Goal: Task Accomplishment & Management: Use online tool/utility

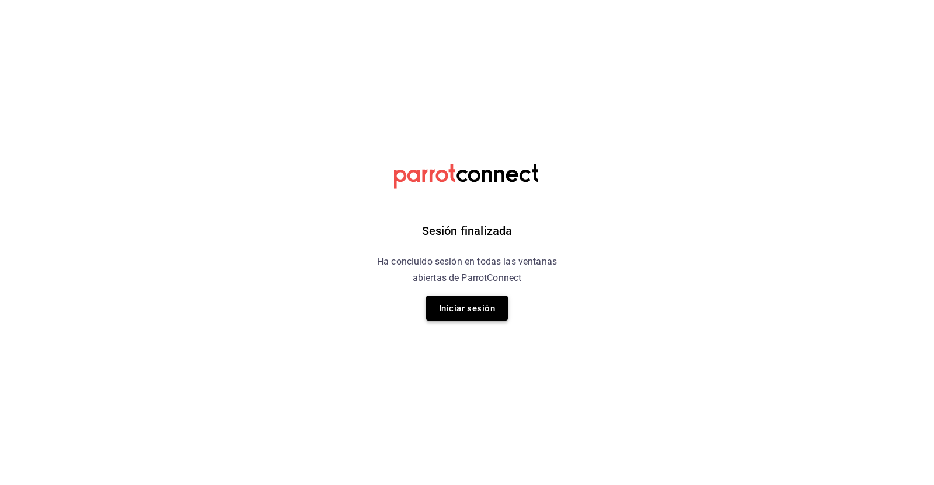
click at [457, 307] on font "Iniciar sesión" at bounding box center [467, 308] width 56 height 11
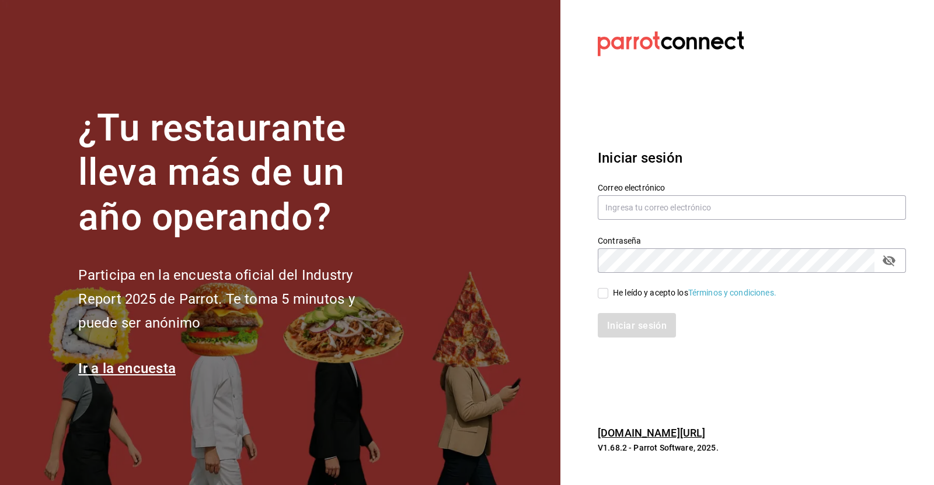
click at [650, 194] on div "Correo electrónico" at bounding box center [751, 202] width 308 height 39
click at [655, 209] on input "text" at bounding box center [751, 207] width 308 height 25
type input "[EMAIL_ADDRESS][PERSON_NAME][DOMAIN_NAME]"
click at [604, 295] on input "He leído y acepto los Términos y condiciones." at bounding box center [602, 293] width 11 height 11
checkbox input "true"
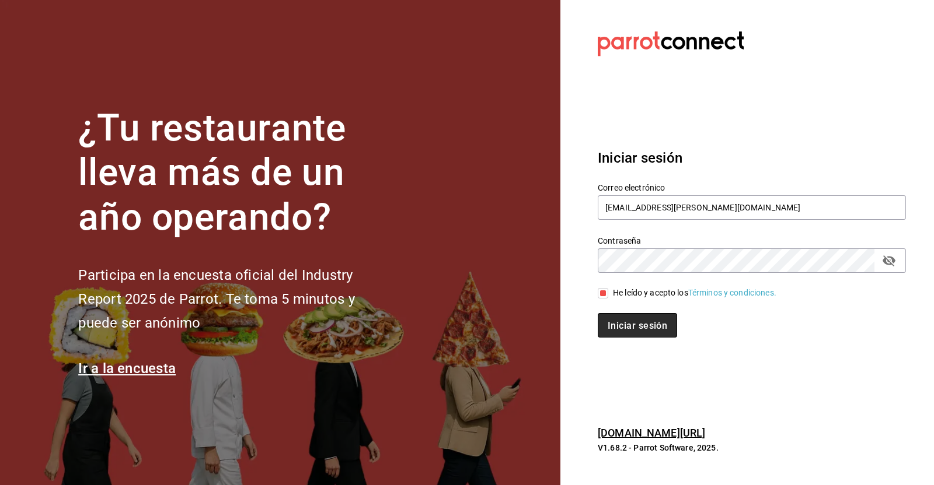
click at [621, 318] on button "Iniciar sesión" at bounding box center [636, 325] width 79 height 25
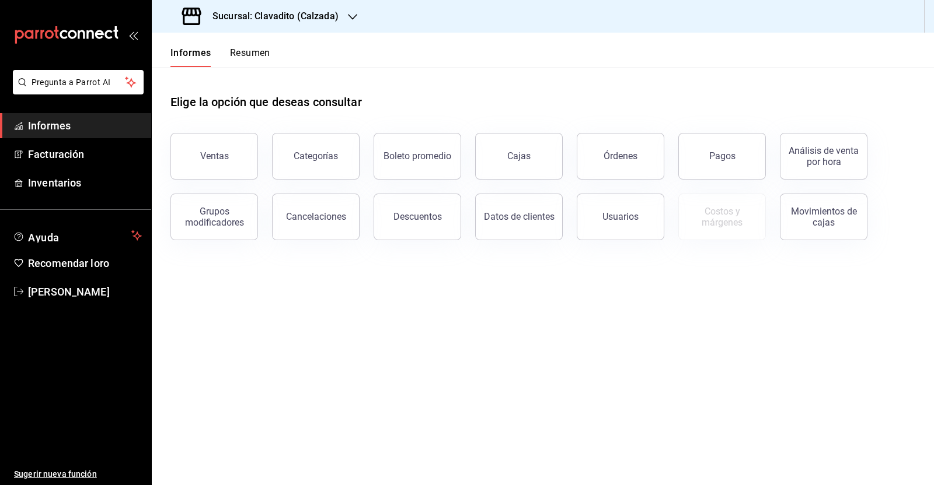
click at [348, 16] on icon "button" at bounding box center [352, 16] width 9 height 9
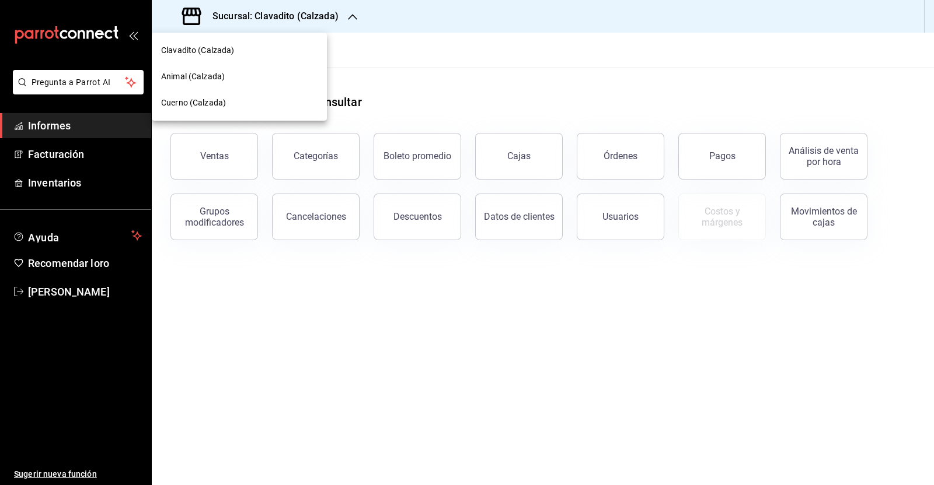
click at [220, 77] on font "Animal (Calzada)" at bounding box center [193, 76] width 64 height 9
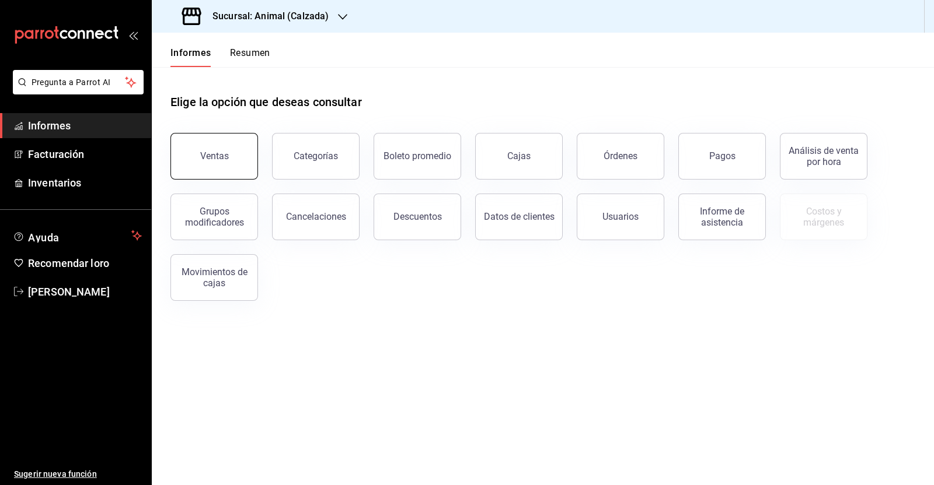
click at [204, 158] on font "Ventas" at bounding box center [214, 156] width 29 height 11
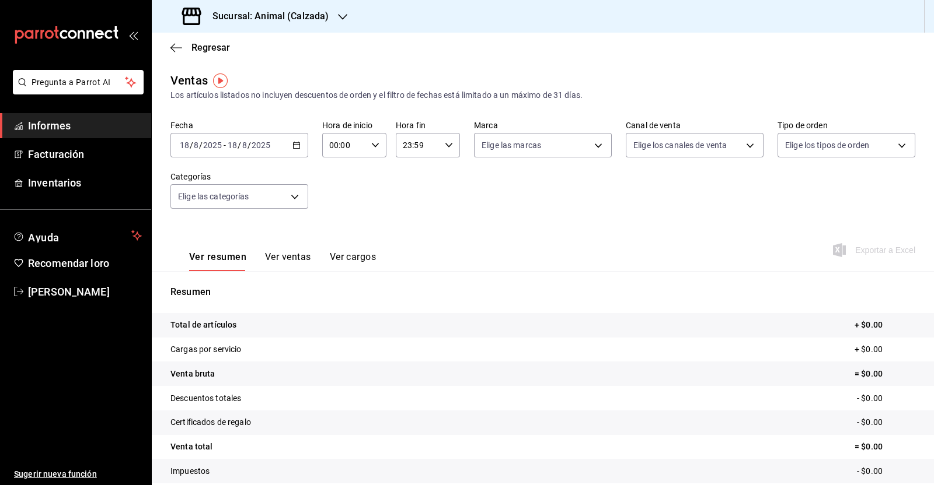
click at [293, 145] on icon "button" at bounding box center [296, 145] width 8 height 8
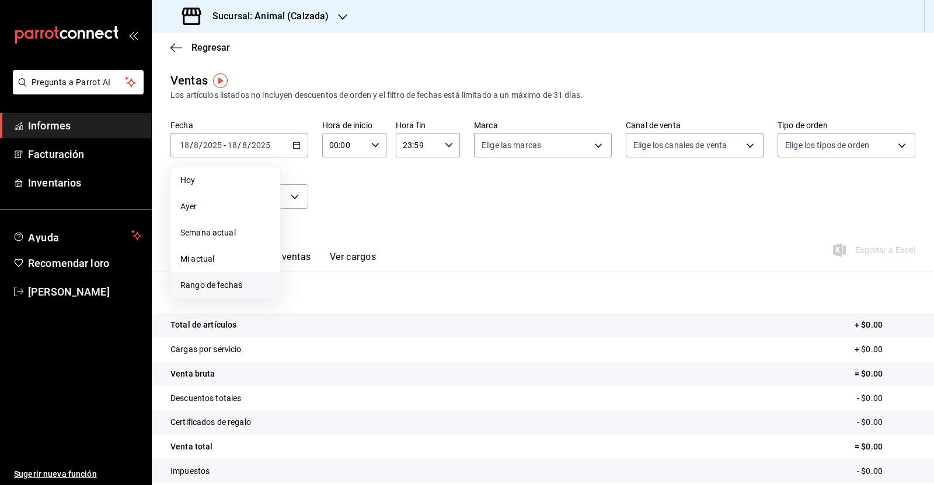
click at [236, 284] on font "Rango de fechas" at bounding box center [211, 285] width 62 height 9
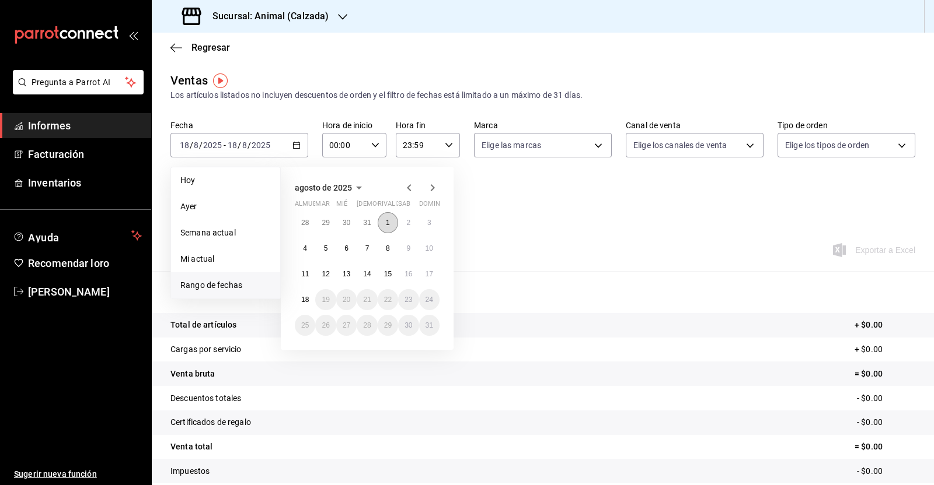
click at [391, 223] on button "1" at bounding box center [387, 222] width 20 height 21
click at [300, 295] on button "18" at bounding box center [305, 299] width 20 height 21
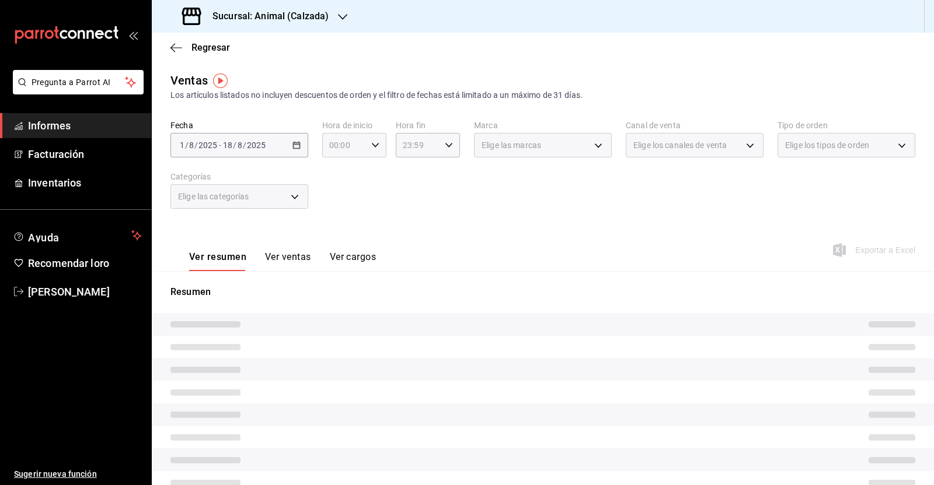
click at [373, 144] on \(Stroke\) "button" at bounding box center [375, 145] width 7 height 4
click at [334, 174] on font "05" at bounding box center [335, 169] width 9 height 9
type input "05:00"
click at [443, 142] on div at bounding box center [467, 242] width 934 height 485
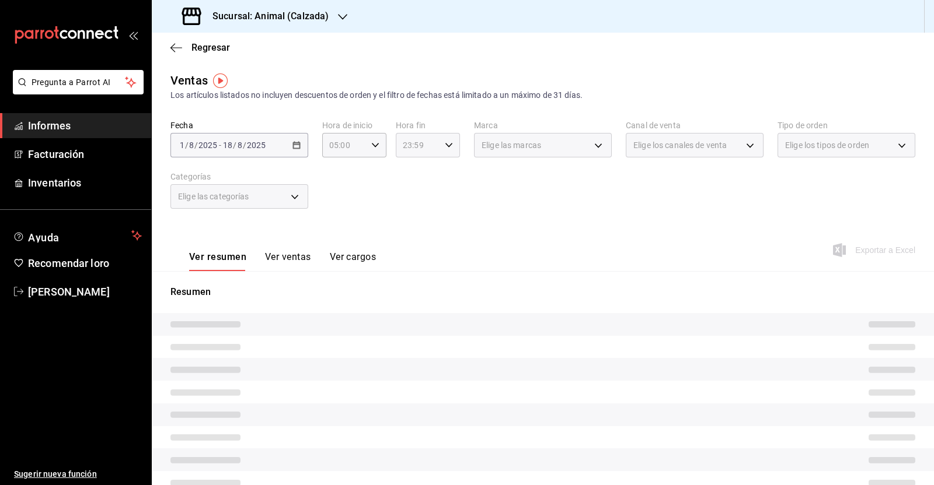
click at [446, 146] on icon "button" at bounding box center [449, 145] width 8 height 8
click at [405, 235] on font "05" at bounding box center [407, 237] width 9 height 9
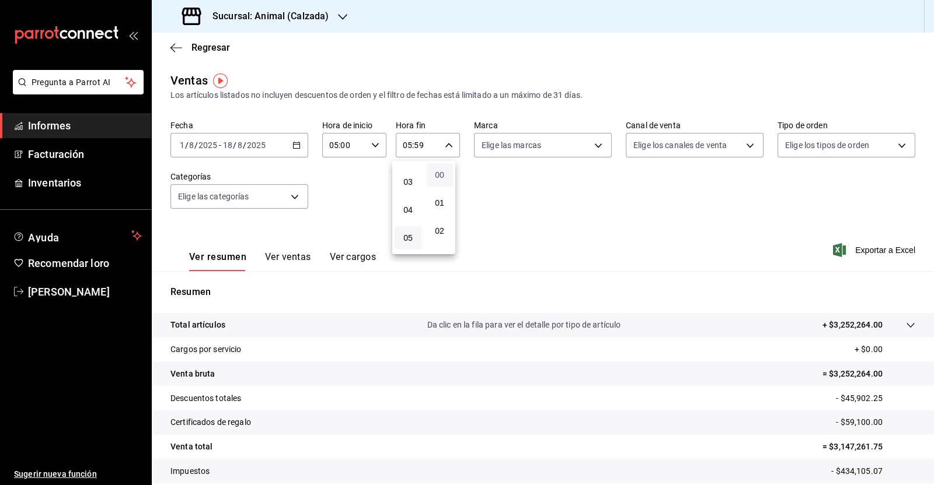
click at [437, 174] on font "00" at bounding box center [439, 174] width 9 height 9
type input "05:00"
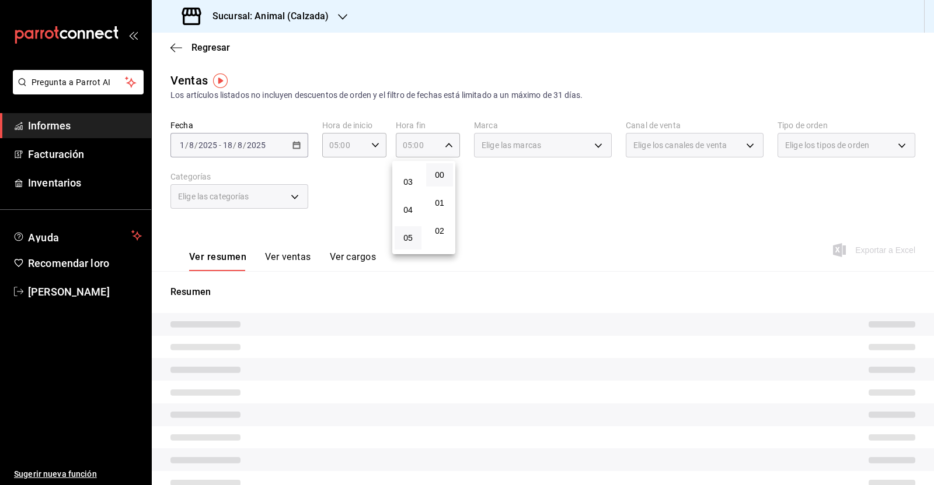
click at [551, 209] on div at bounding box center [467, 242] width 934 height 485
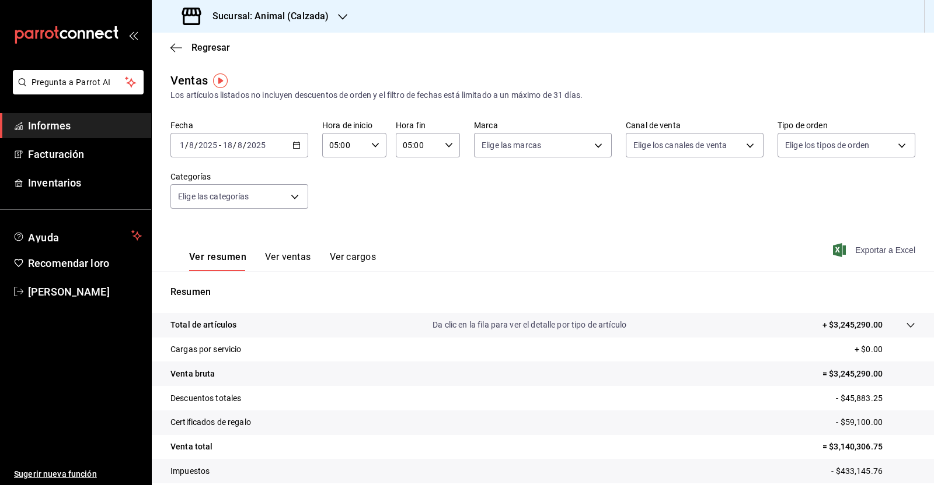
click at [862, 250] on font "Exportar a Excel" at bounding box center [885, 250] width 60 height 9
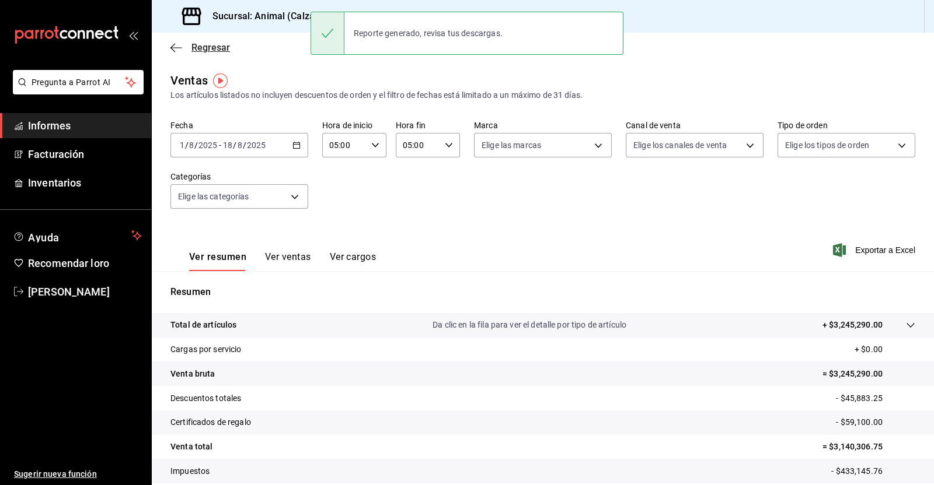
click at [177, 48] on icon "button" at bounding box center [176, 47] width 12 height 1
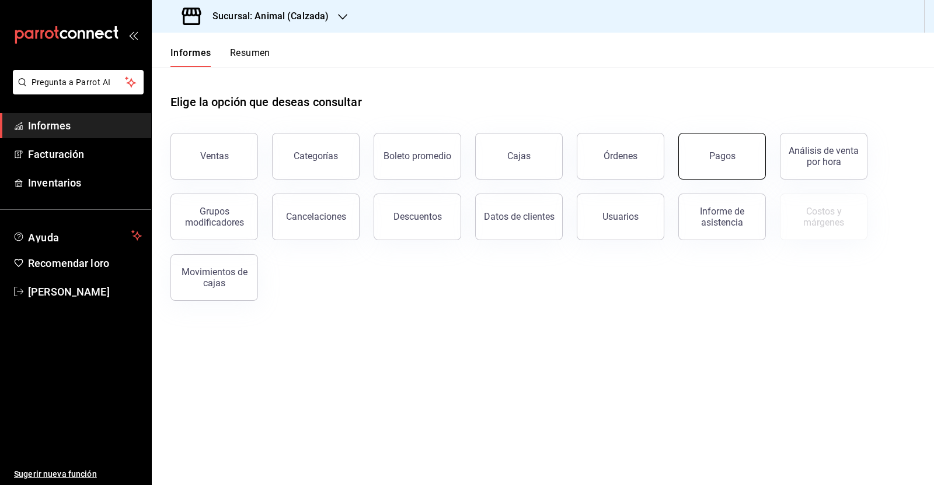
click at [739, 156] on button "Pagos" at bounding box center [722, 156] width 88 height 47
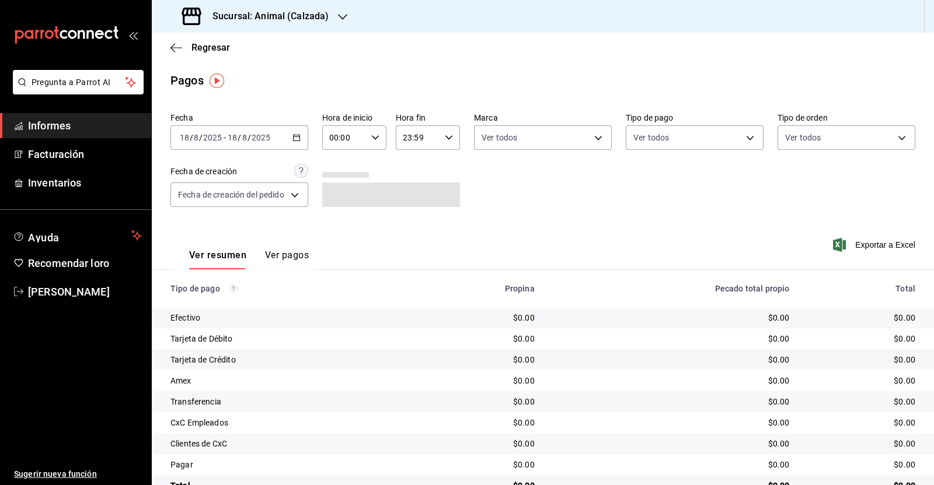
click at [295, 139] on icon "button" at bounding box center [296, 138] width 8 height 8
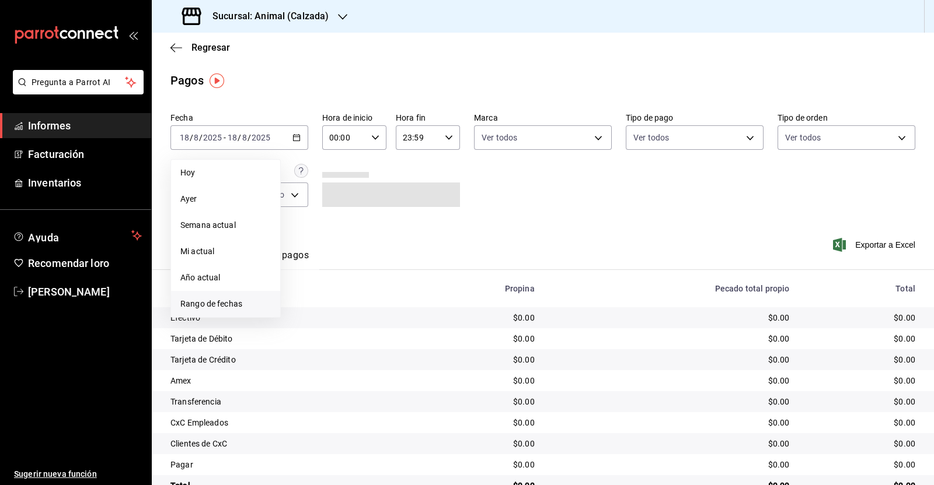
click at [214, 301] on font "Rango de fechas" at bounding box center [211, 303] width 62 height 9
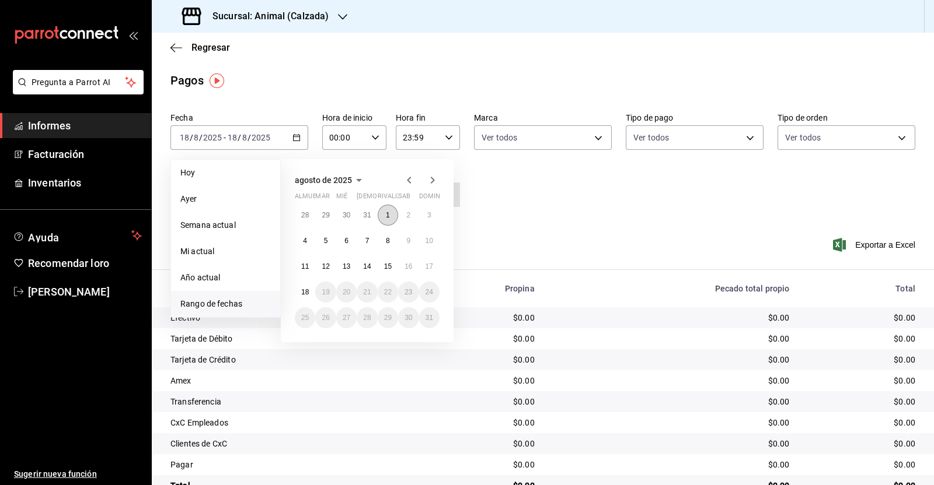
click at [385, 212] on button "1" at bounding box center [387, 215] width 20 height 21
click at [301, 290] on font "18" at bounding box center [305, 292] width 8 height 8
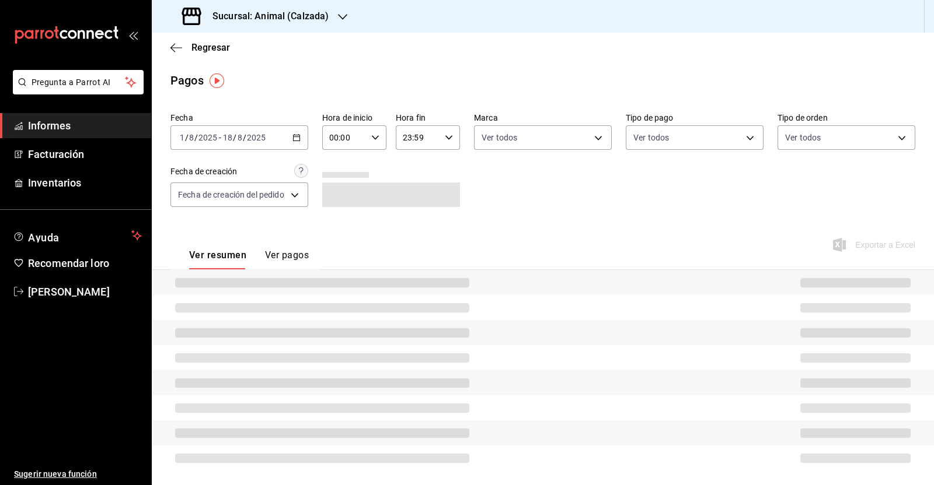
click at [373, 137] on icon "button" at bounding box center [375, 138] width 8 height 8
click at [338, 230] on button "05" at bounding box center [337, 234] width 27 height 23
type input "05:00"
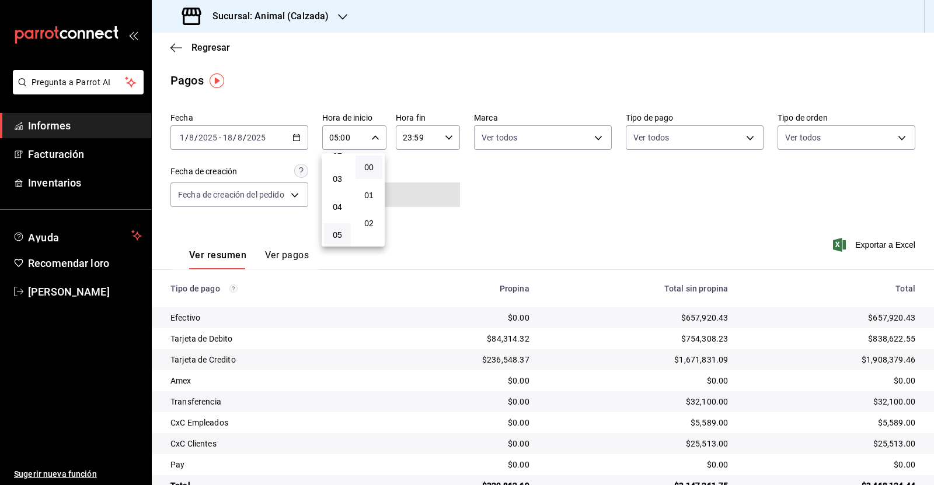
click at [445, 141] on div at bounding box center [467, 242] width 934 height 485
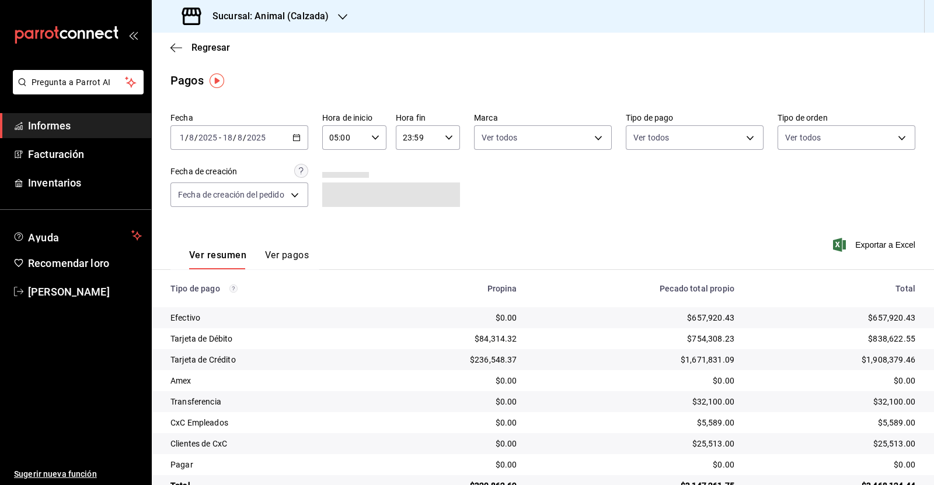
click at [448, 138] on icon "button" at bounding box center [449, 138] width 8 height 8
click at [411, 166] on button "05" at bounding box center [409, 157] width 27 height 23
drag, startPoint x: 440, startPoint y: 171, endPoint x: 453, endPoint y: 184, distance: 18.6
click at [441, 172] on font "00" at bounding box center [440, 167] width 9 height 9
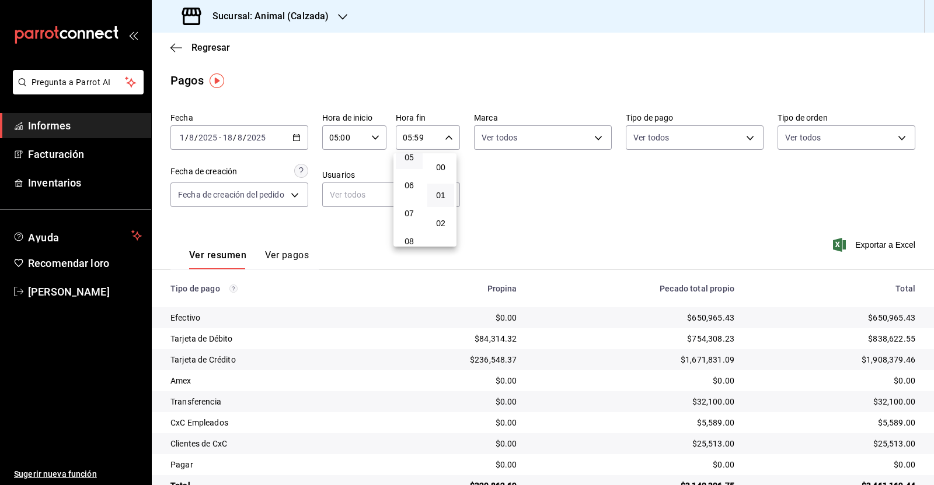
type input "05:00"
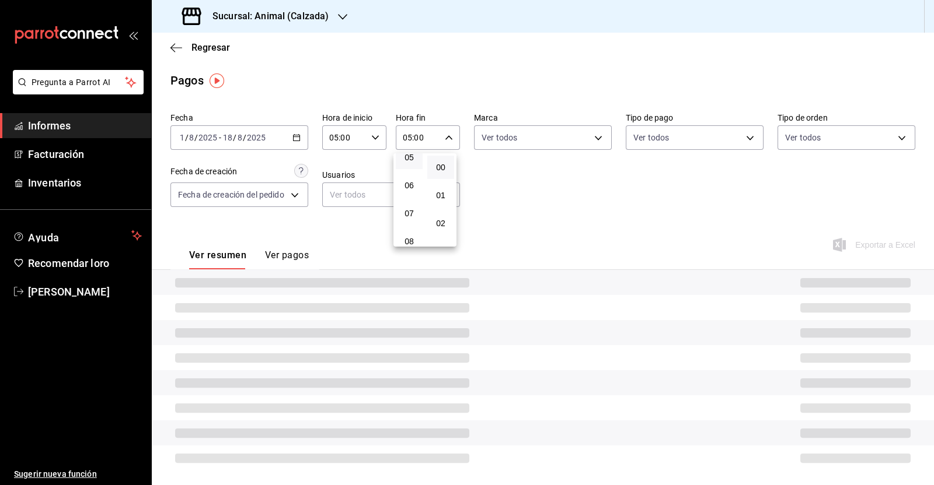
click at [516, 202] on div at bounding box center [467, 242] width 934 height 485
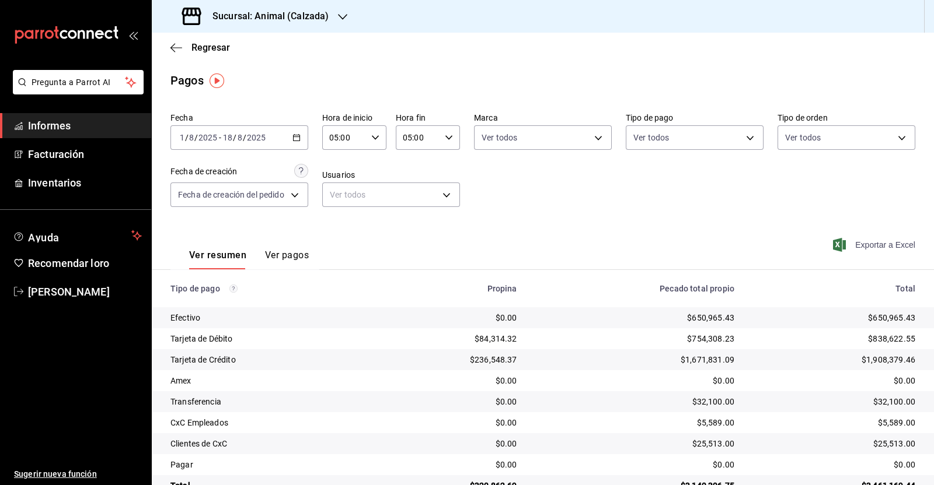
click at [856, 246] on font "Exportar a Excel" at bounding box center [885, 244] width 60 height 9
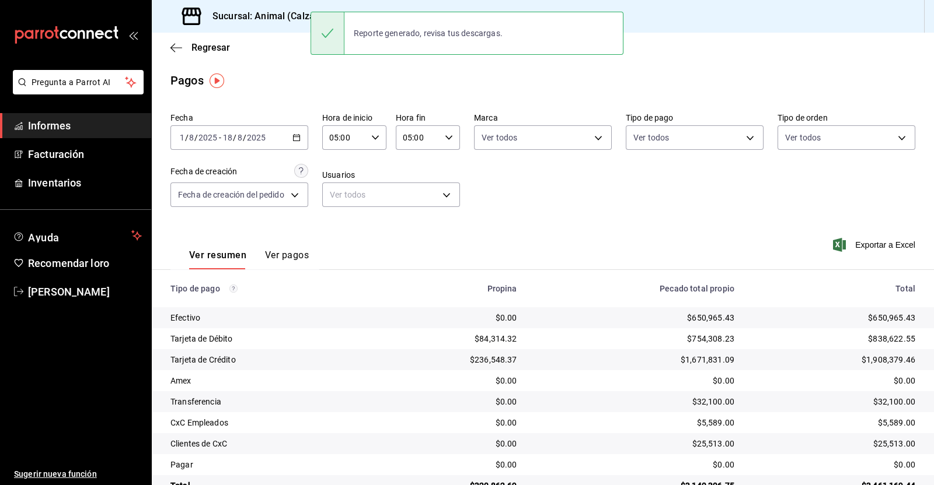
click at [254, 38] on div "Regresar" at bounding box center [543, 48] width 782 height 30
click at [272, 19] on font "Sucursal: Animal (Calzada)" at bounding box center [270, 16] width 116 height 11
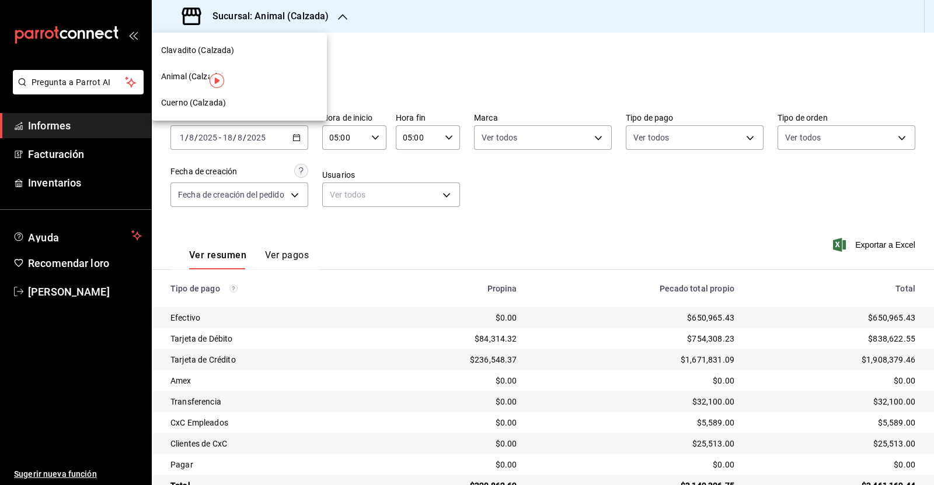
click at [228, 53] on font "Clavadito (Calzada)" at bounding box center [198, 50] width 74 height 9
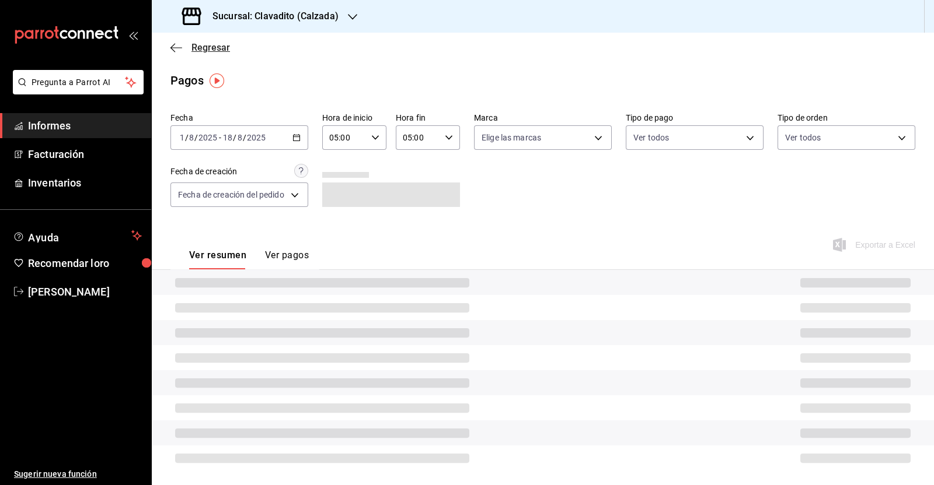
click at [177, 46] on icon "button" at bounding box center [176, 48] width 12 height 11
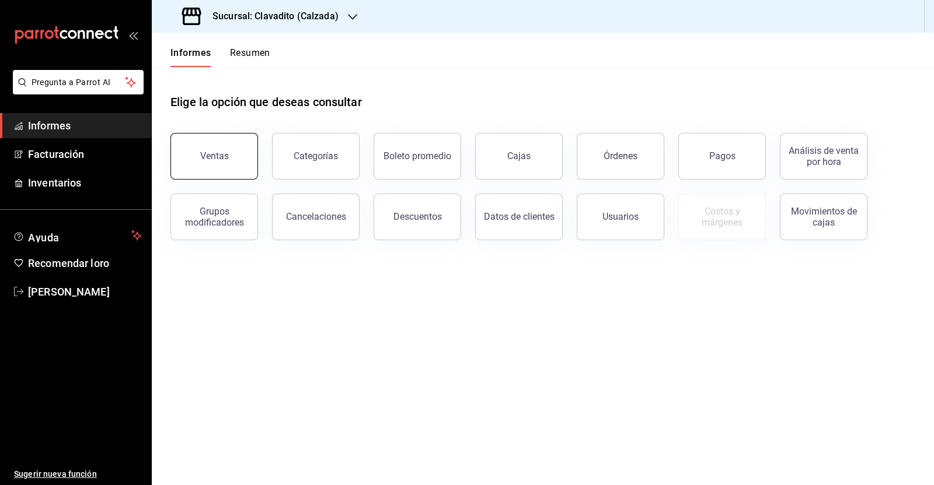
click at [234, 153] on button "Ventas" at bounding box center [214, 156] width 88 height 47
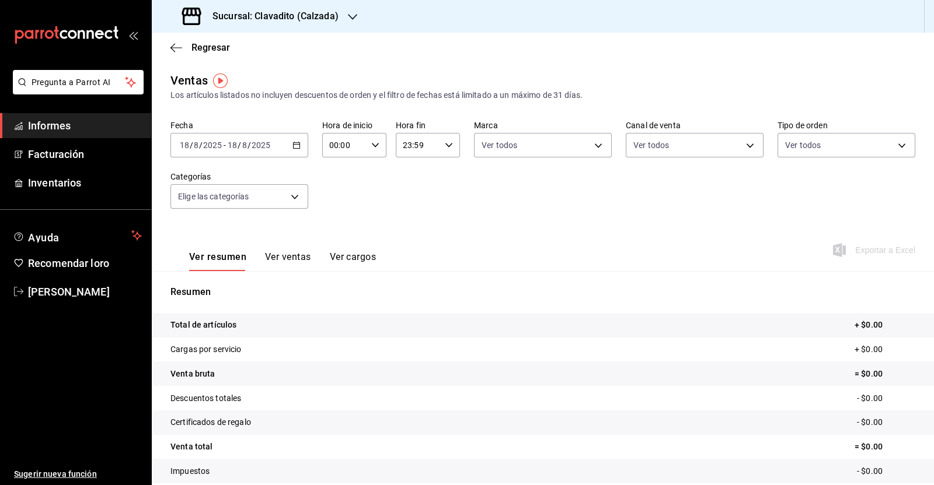
click at [296, 144] on icon "button" at bounding box center [296, 145] width 8 height 8
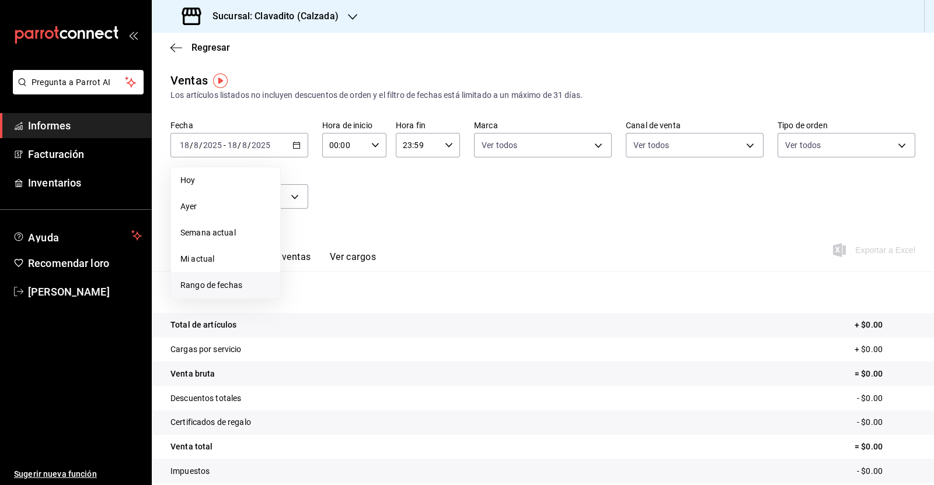
click at [244, 281] on span "Rango de fechas" at bounding box center [225, 285] width 90 height 12
click at [382, 223] on button "1" at bounding box center [387, 222] width 20 height 21
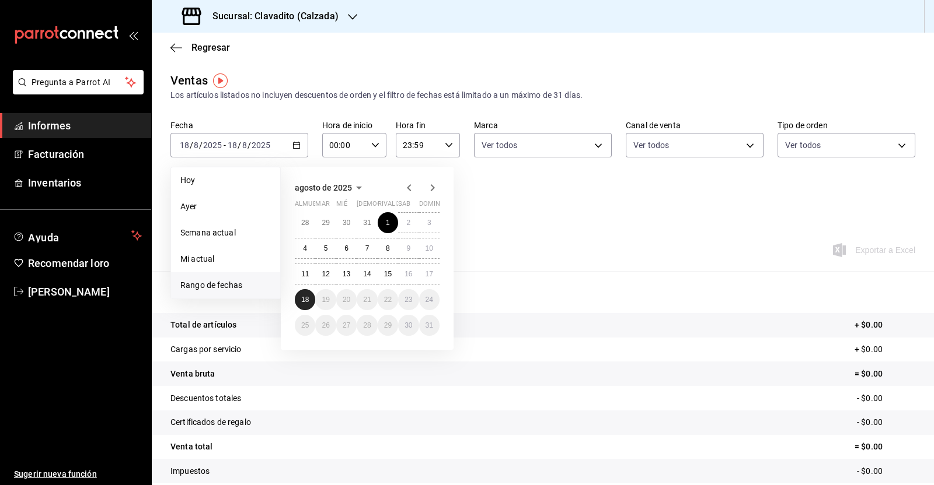
click at [307, 302] on font "18" at bounding box center [305, 300] width 8 height 8
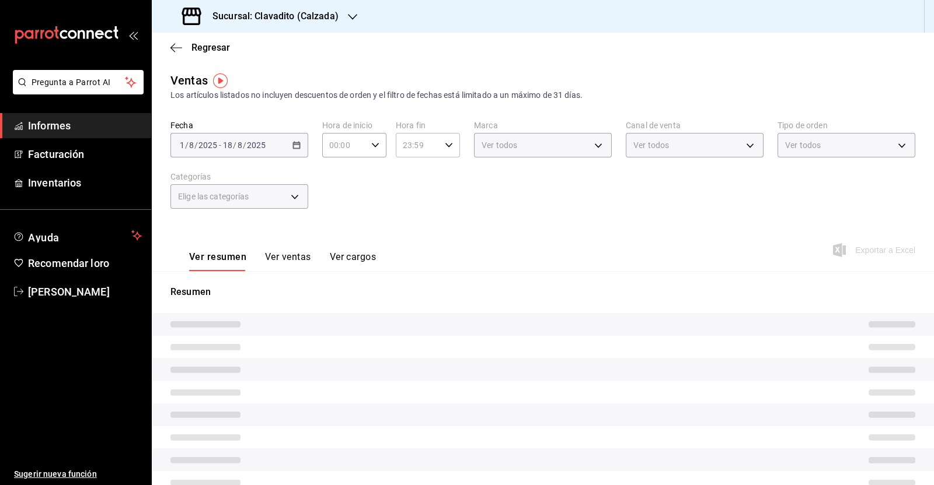
click at [369, 151] on div "00:00 Hora de inicio" at bounding box center [354, 145] width 64 height 25
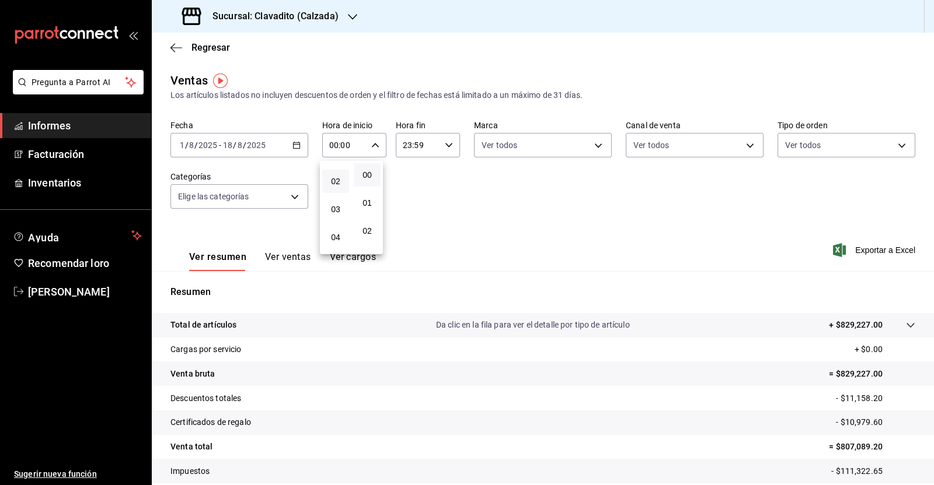
scroll to position [72, 0]
click at [333, 243] on font "05" at bounding box center [335, 242] width 9 height 9
type input "05:00"
click at [441, 146] on div at bounding box center [467, 242] width 934 height 485
click at [442, 150] on div "23:59 Hora fin" at bounding box center [428, 145] width 64 height 25
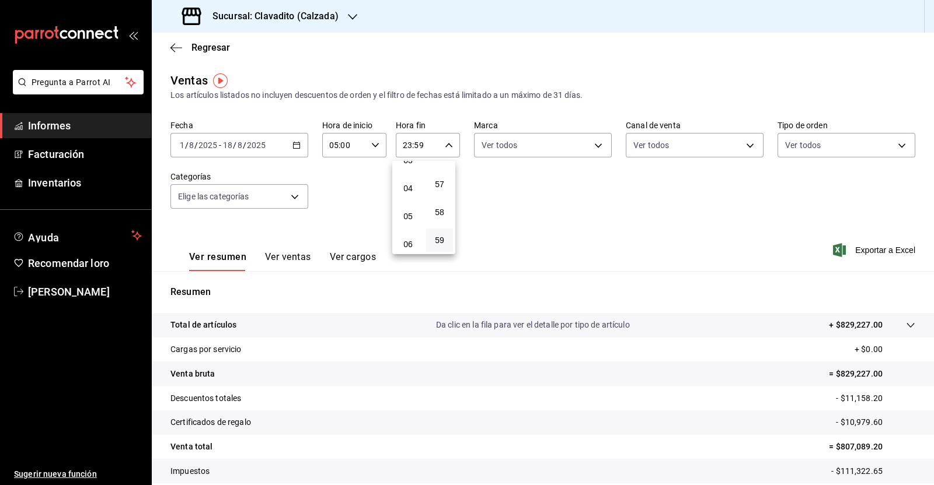
scroll to position [77, 0]
click at [405, 236] on font "05" at bounding box center [407, 237] width 9 height 9
click at [445, 173] on span "00" at bounding box center [439, 174] width 13 height 9
type input "05:00"
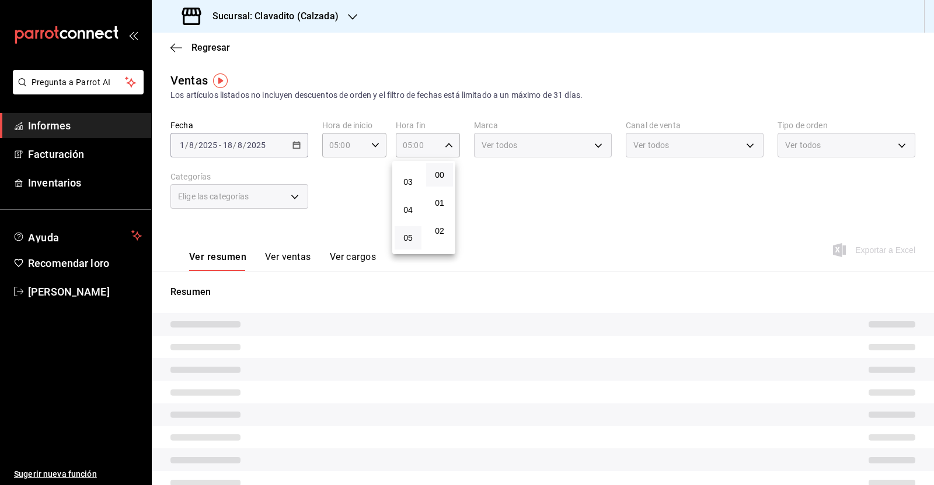
click at [537, 270] on div at bounding box center [467, 242] width 934 height 485
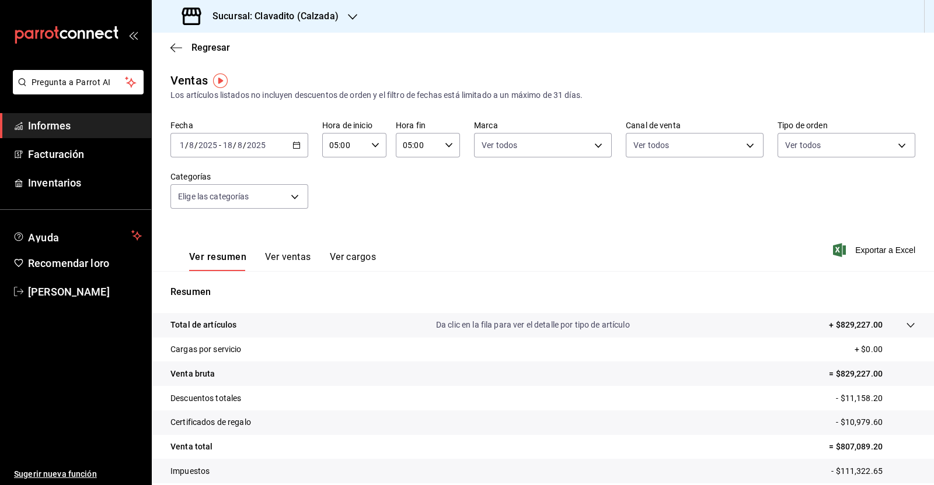
click at [493, 201] on div "Fecha 2025-08-01 1 / 8 / 2025 - 2025-08-18 18 / 8 / 2025 Hora de inicio 05:00 H…" at bounding box center [542, 171] width 744 height 103
click at [863, 246] on font "Exportar a Excel" at bounding box center [885, 250] width 60 height 9
click at [890, 251] on font "Exportar a Excel" at bounding box center [885, 250] width 60 height 9
click at [176, 44] on icon "button" at bounding box center [176, 48] width 12 height 11
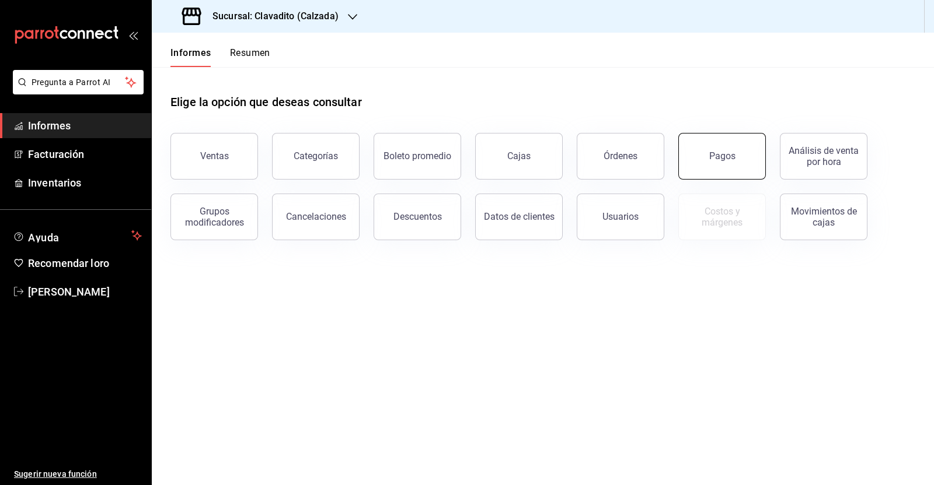
click at [728, 153] on font "Pagos" at bounding box center [722, 156] width 26 height 11
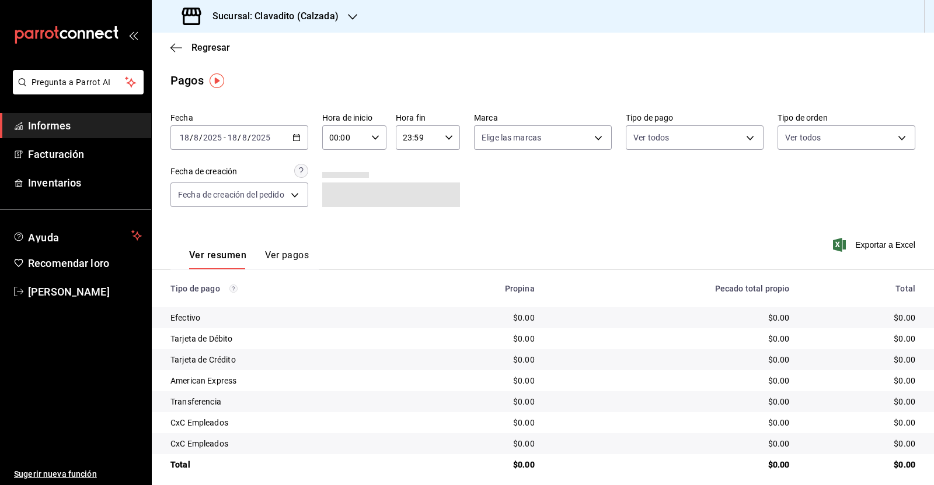
click at [298, 139] on icon "button" at bounding box center [296, 138] width 8 height 8
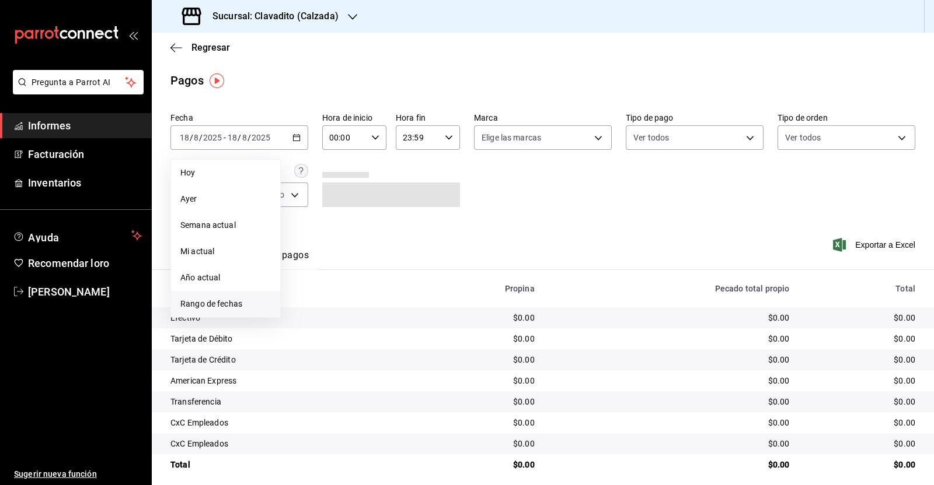
click at [223, 304] on font "Rango de fechas" at bounding box center [211, 303] width 62 height 9
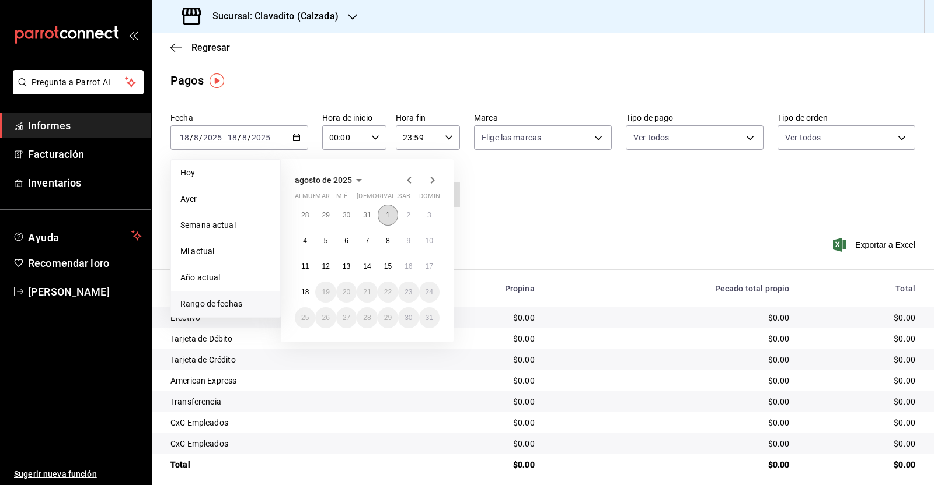
click at [387, 212] on font "1" at bounding box center [388, 215] width 4 height 8
click at [306, 293] on font "18" at bounding box center [305, 292] width 8 height 8
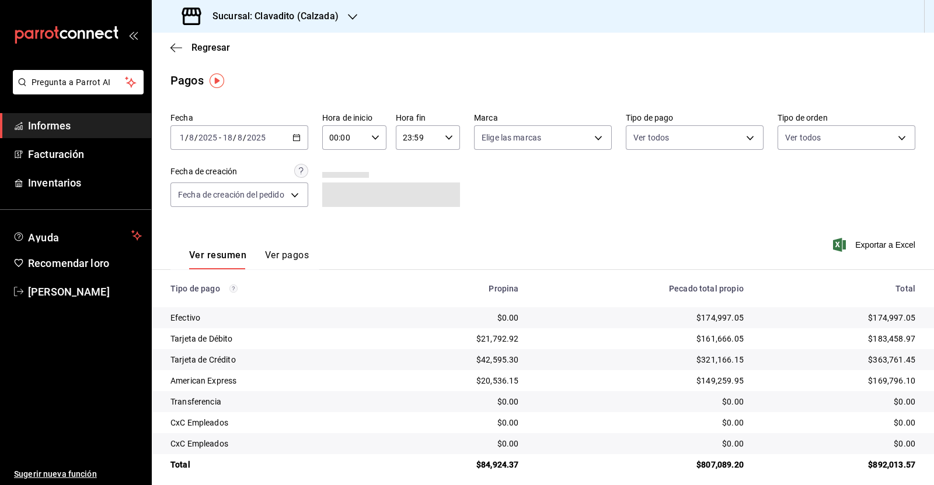
click at [375, 138] on icon "button" at bounding box center [375, 138] width 8 height 8
click at [340, 238] on font "05" at bounding box center [337, 234] width 9 height 9
type input "05:00"
click at [449, 137] on div at bounding box center [467, 242] width 934 height 485
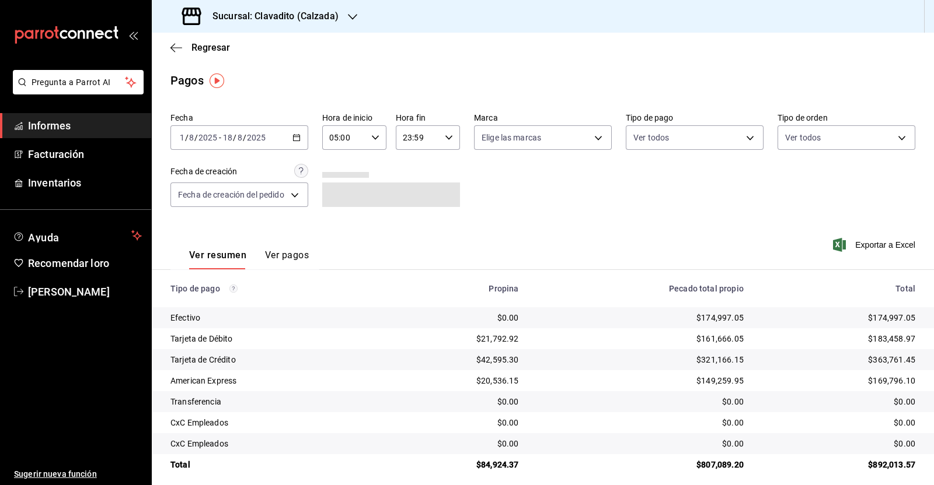
click at [445, 141] on icon "button" at bounding box center [449, 138] width 8 height 8
click at [405, 232] on font "05" at bounding box center [408, 230] width 9 height 9
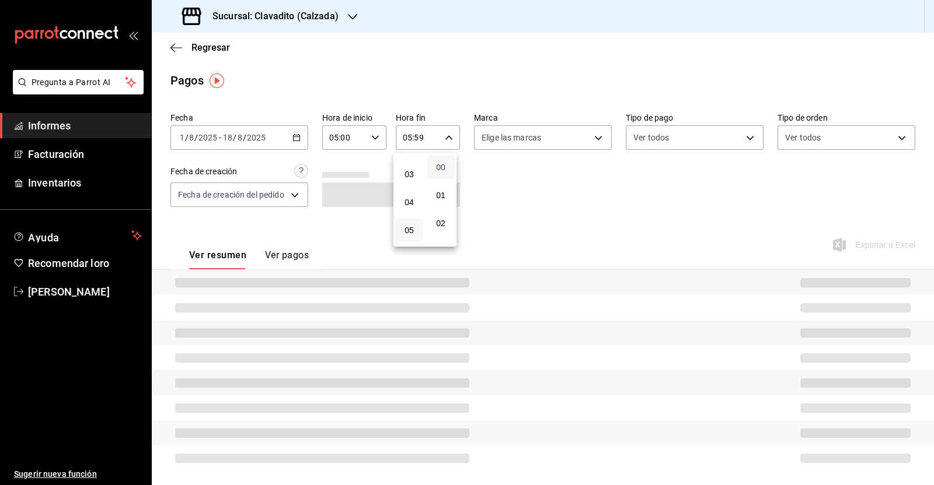
click at [442, 169] on font "00" at bounding box center [440, 167] width 9 height 9
type input "05:00"
click at [555, 184] on div at bounding box center [467, 242] width 934 height 485
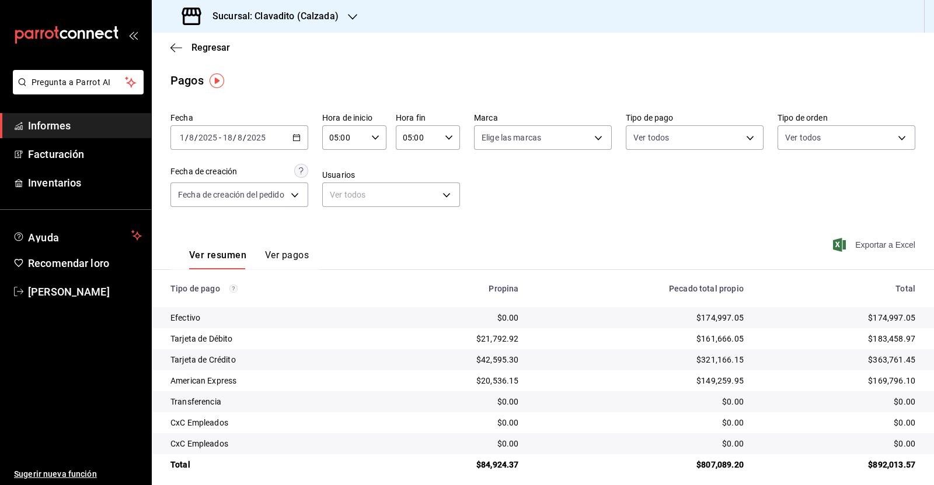
click at [869, 242] on font "Exportar a Excel" at bounding box center [885, 244] width 60 height 9
click at [351, 16] on icon "button" at bounding box center [352, 16] width 9 height 9
click at [197, 100] on font "Cuerno (Calzada)" at bounding box center [193, 102] width 65 height 9
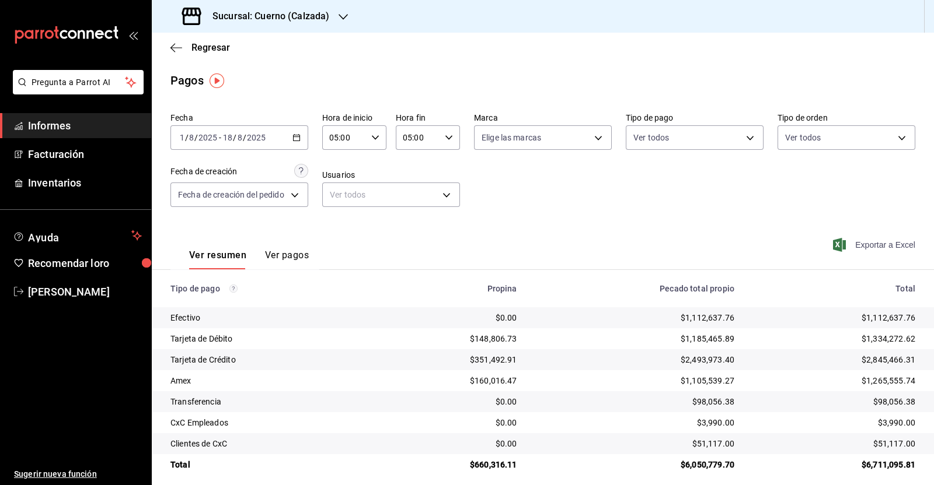
click at [875, 247] on font "Exportar a Excel" at bounding box center [885, 244] width 60 height 9
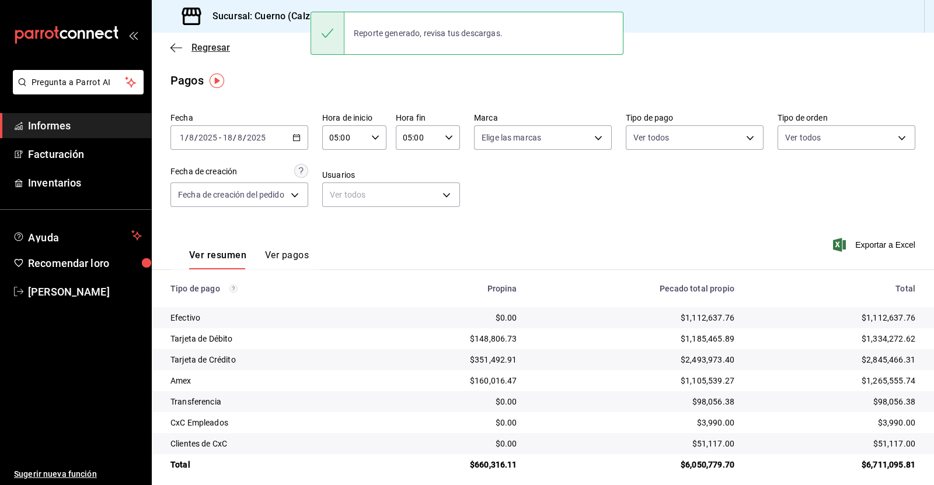
click at [178, 45] on icon "button" at bounding box center [176, 48] width 12 height 11
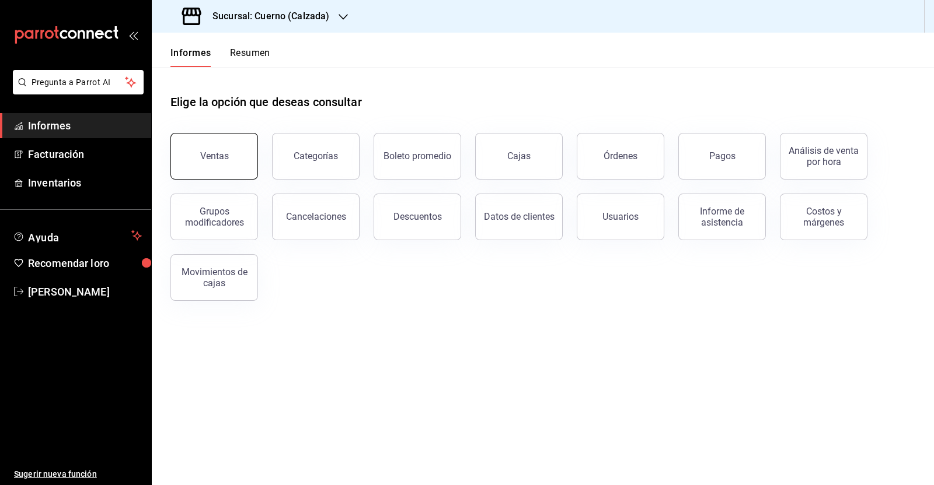
click at [219, 159] on font "Ventas" at bounding box center [214, 156] width 29 height 11
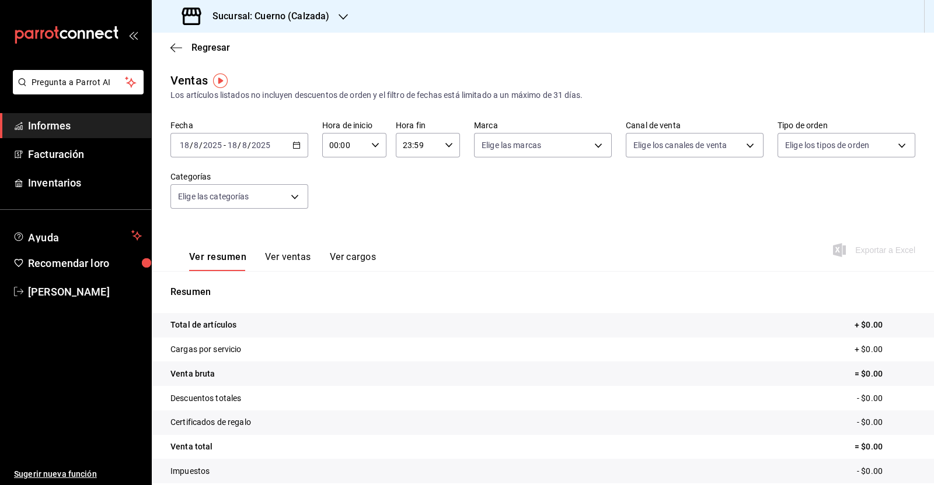
click at [296, 141] on icon "button" at bounding box center [296, 145] width 8 height 8
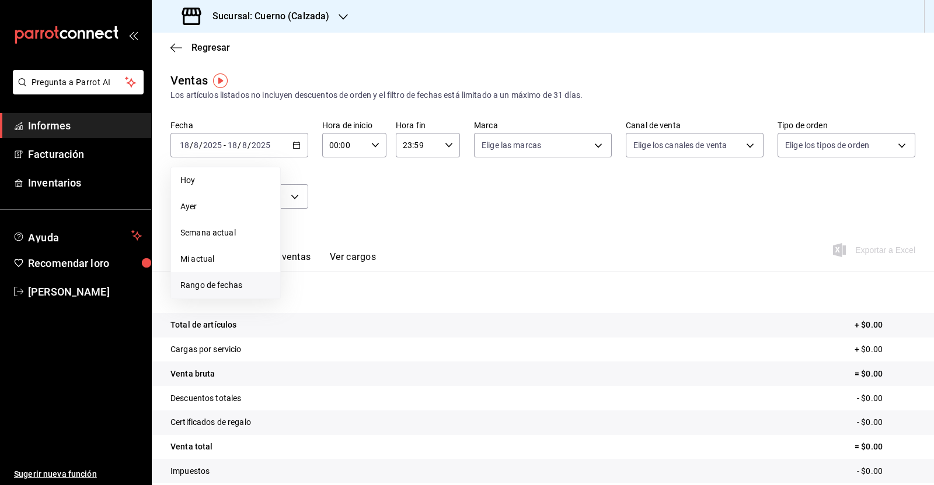
click at [227, 287] on font "Rango de fechas" at bounding box center [211, 285] width 62 height 9
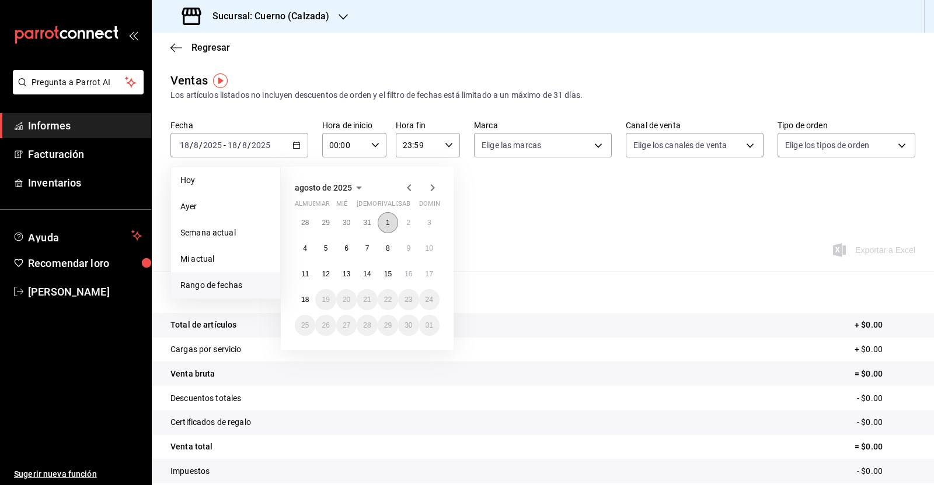
click at [385, 214] on button "1" at bounding box center [387, 222] width 20 height 21
click at [299, 299] on button "18" at bounding box center [305, 299] width 20 height 21
click at [391, 218] on button "1" at bounding box center [387, 222] width 20 height 21
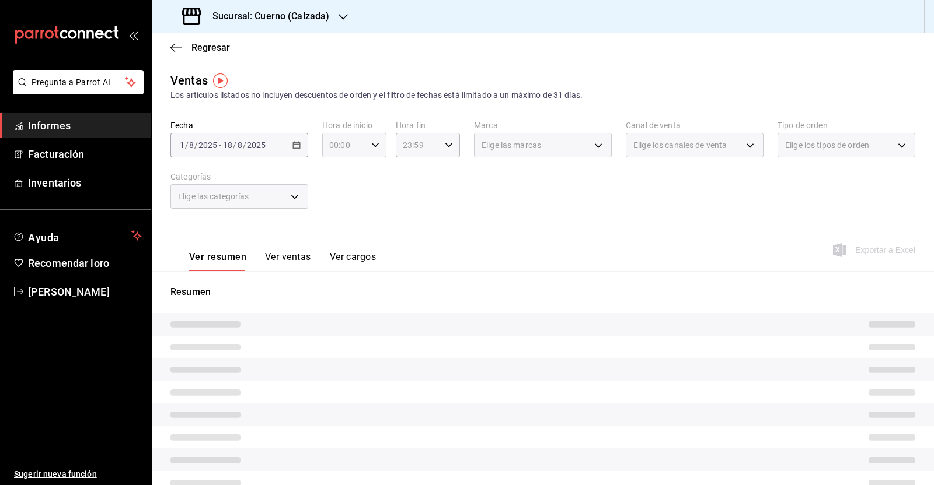
click at [371, 146] on icon "button" at bounding box center [375, 145] width 8 height 8
click at [331, 241] on font "05" at bounding box center [335, 242] width 9 height 9
type input "05:00"
click at [448, 141] on div at bounding box center [467, 242] width 934 height 485
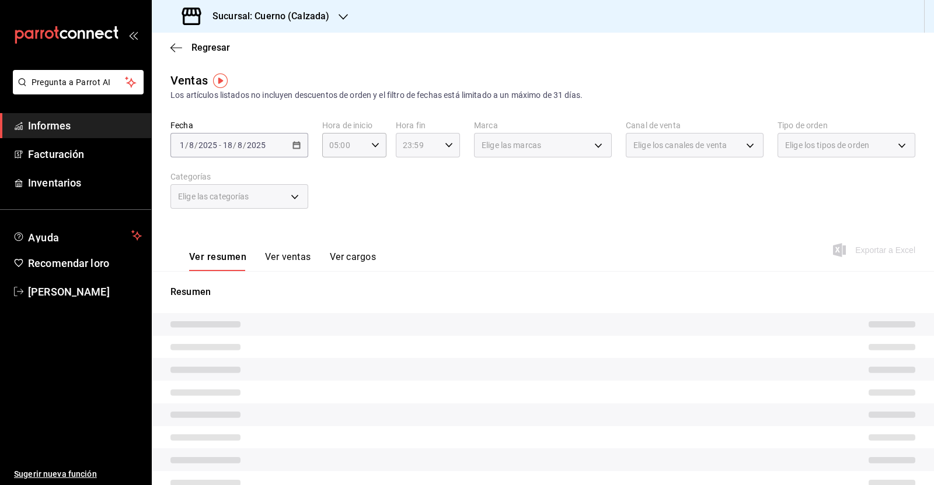
click at [445, 144] on icon "button" at bounding box center [449, 145] width 8 height 8
click at [405, 172] on button "05" at bounding box center [407, 164] width 27 height 23
click at [443, 181] on button "00" at bounding box center [439, 174] width 27 height 23
type input "05:00"
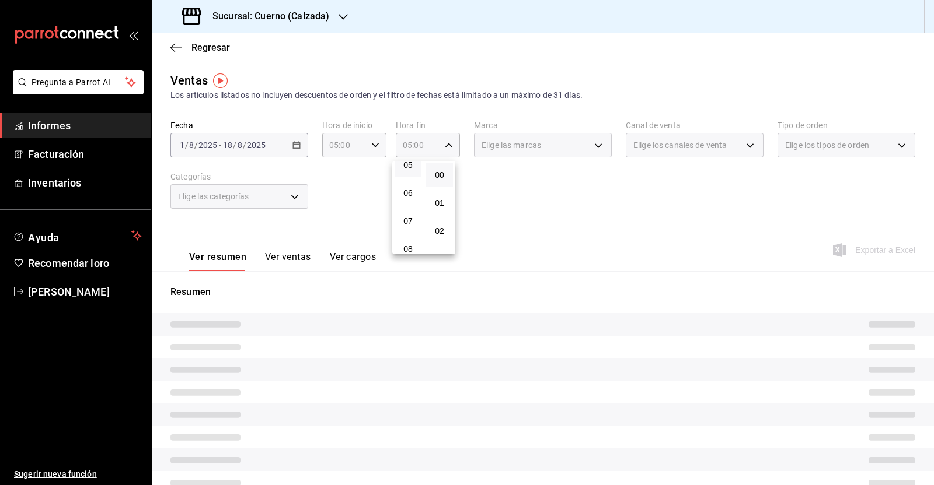
click at [497, 191] on div at bounding box center [467, 242] width 934 height 485
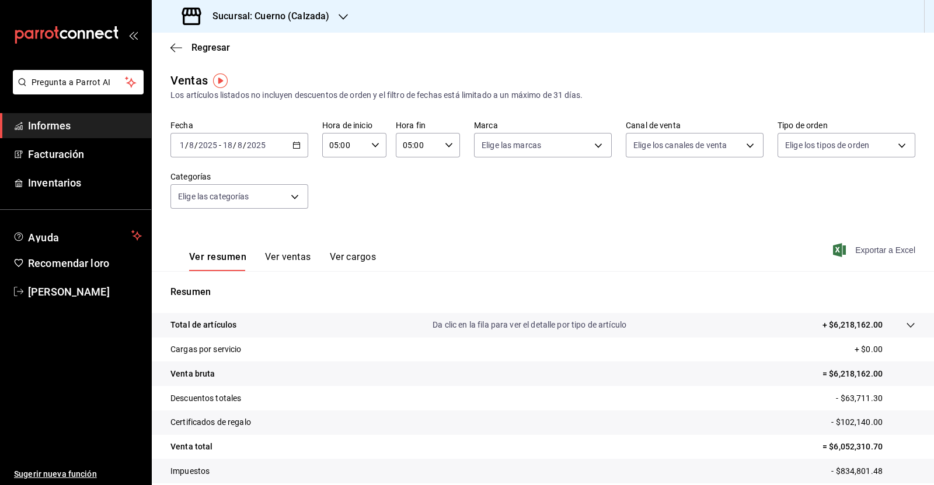
click at [873, 249] on font "Exportar a Excel" at bounding box center [885, 250] width 60 height 9
